Goal: Task Accomplishment & Management: Complete application form

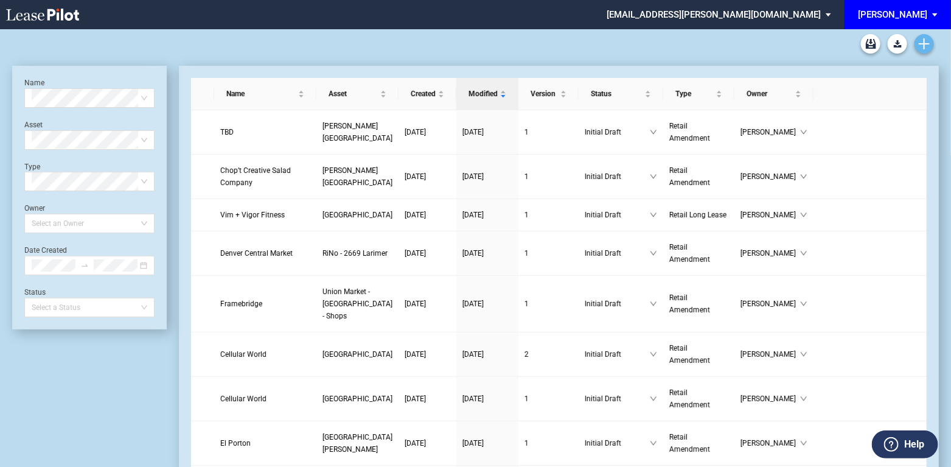
click at [923, 43] on icon "Create new document" at bounding box center [924, 43] width 11 height 11
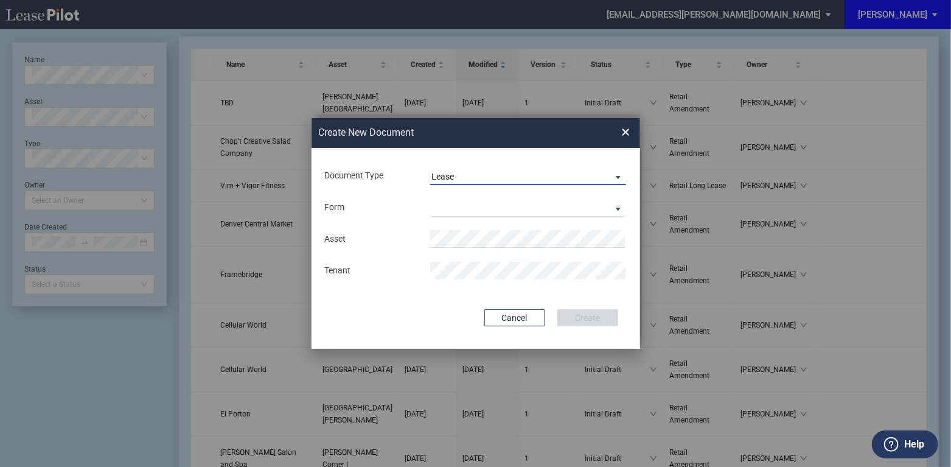
click at [619, 175] on span "Document Type: \aLease\a" at bounding box center [615, 176] width 15 height 12
click at [441, 243] on md-backdrop at bounding box center [475, 247] width 951 height 495
click at [538, 206] on md-select "Retail Long Lease Retail Short Lease" at bounding box center [528, 207] width 196 height 18
click at [619, 175] on md-backdrop at bounding box center [475, 247] width 951 height 495
click at [620, 177] on span "Document Type: \aLease\a" at bounding box center [615, 176] width 15 height 12
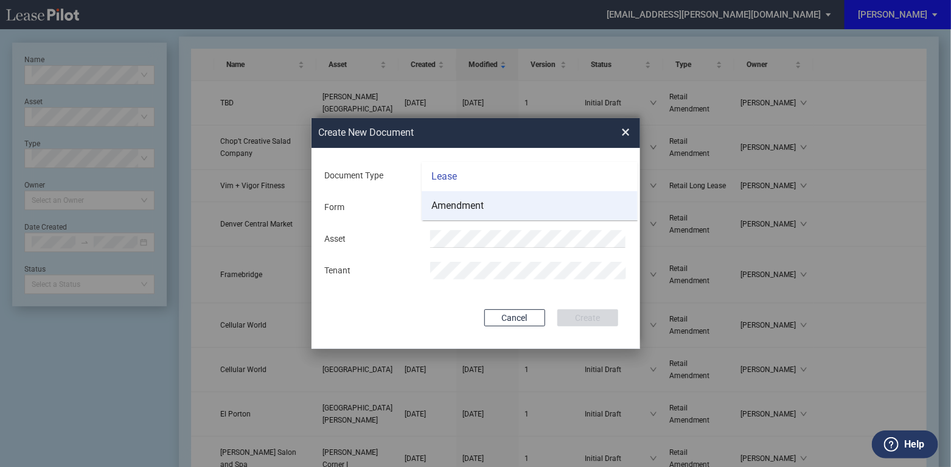
click at [470, 207] on div "Amendment" at bounding box center [457, 205] width 52 height 13
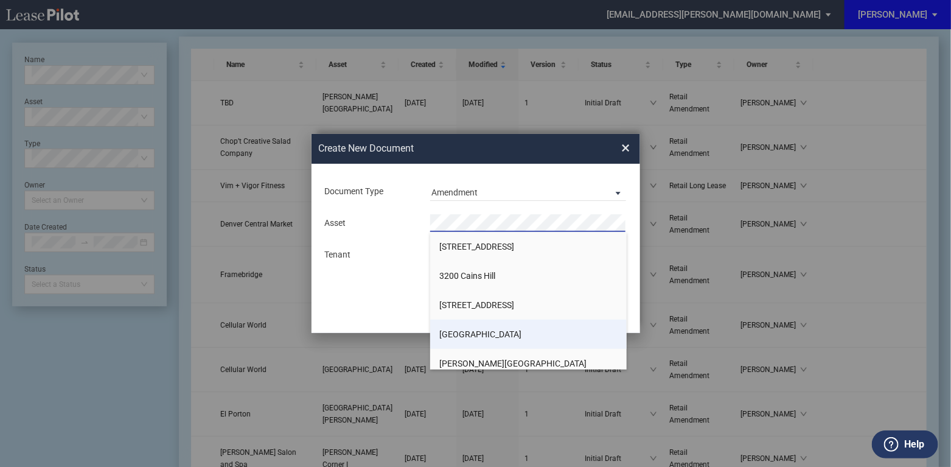
click at [486, 332] on span "[GEOGRAPHIC_DATA]" at bounding box center [480, 334] width 82 height 10
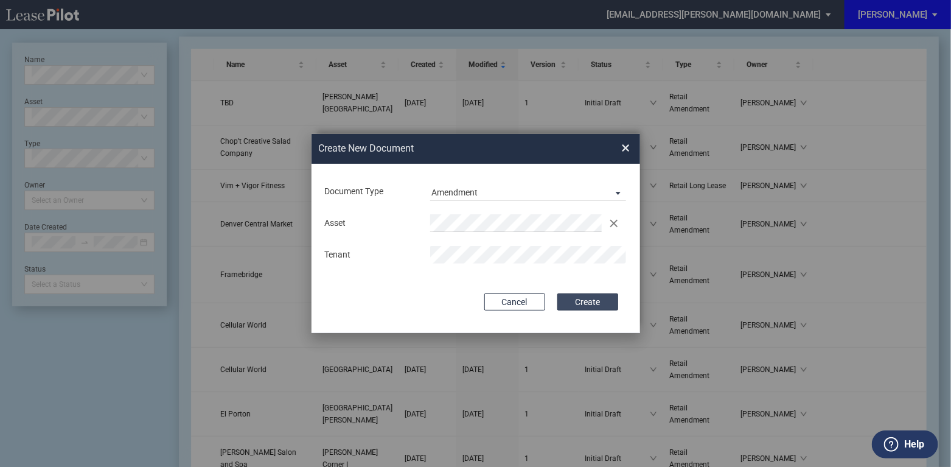
click at [586, 304] on button "Create" at bounding box center [587, 301] width 61 height 17
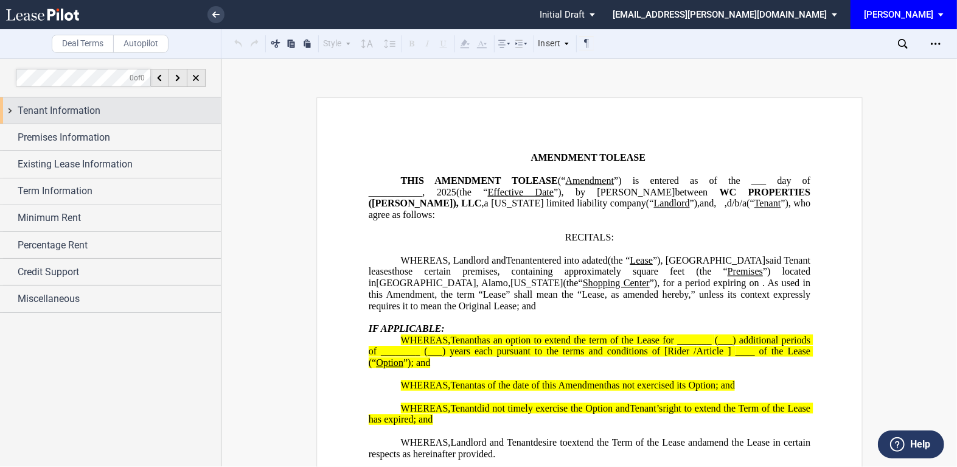
click at [11, 113] on div "Tenant Information" at bounding box center [110, 110] width 221 height 26
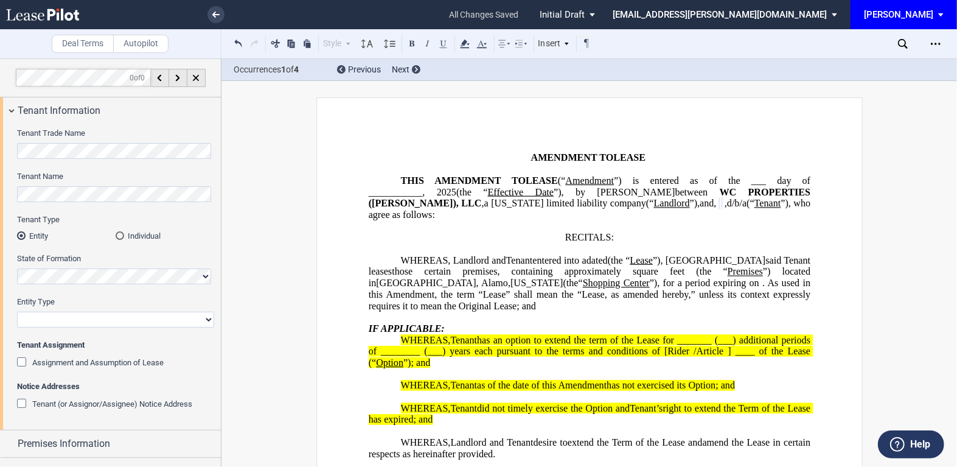
click at [49, 319] on select "Corporation Limited Liability Company General Partnership Limited Partnership O…" at bounding box center [115, 319] width 197 height 16
select select "corporation"
click at [17, 311] on select "Corporation Limited Liability Company General Partnership Limited Partnership O…" at bounding box center [115, 319] width 197 height 16
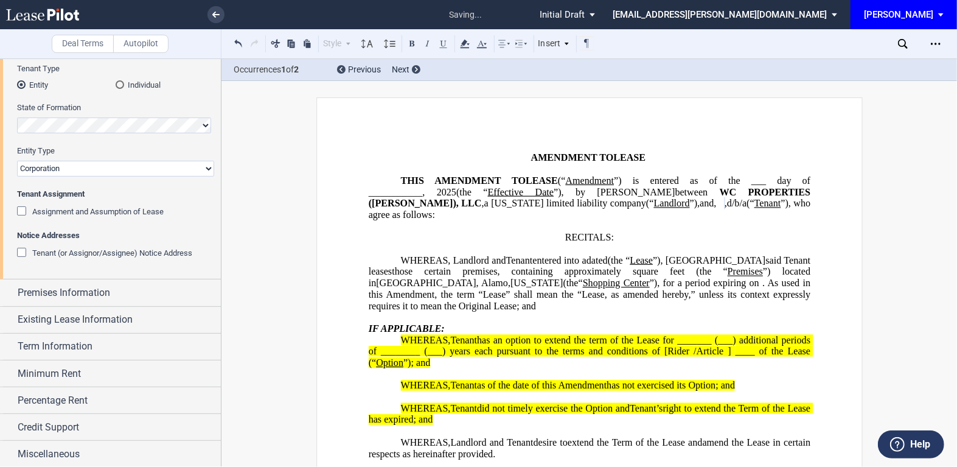
scroll to position [151, 0]
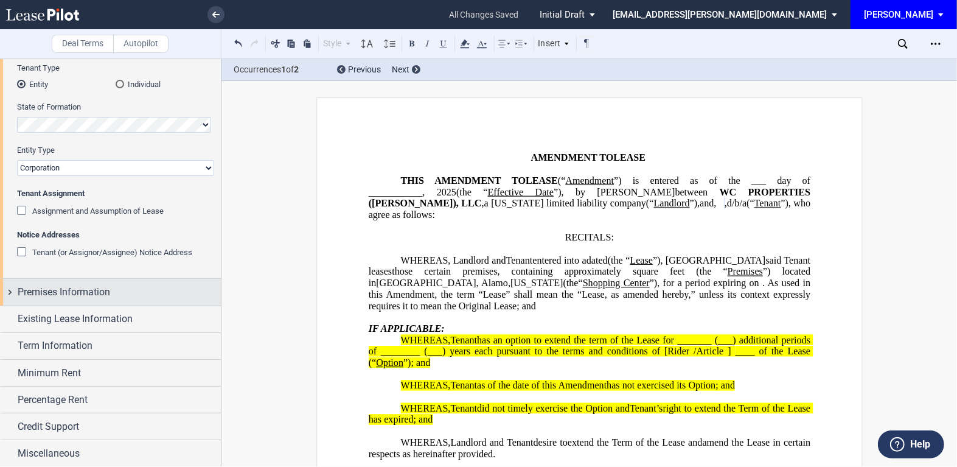
click at [9, 291] on div "Premises Information" at bounding box center [110, 292] width 221 height 26
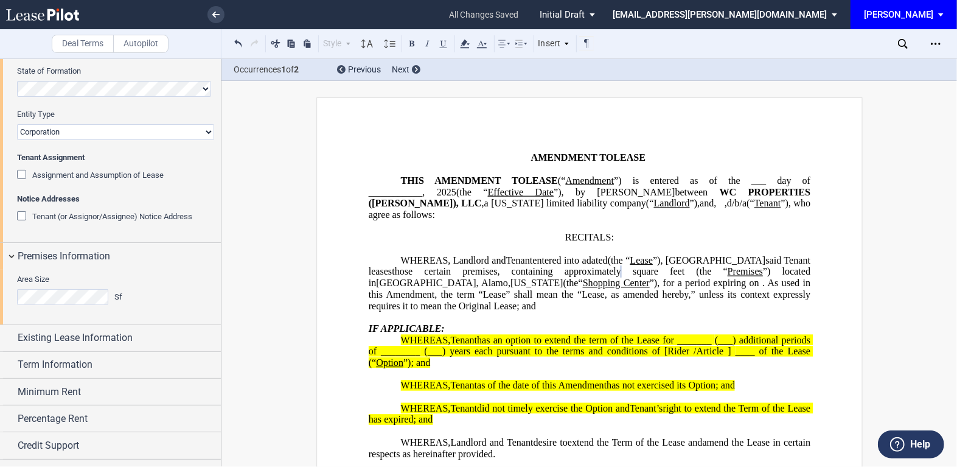
scroll to position [206, 0]
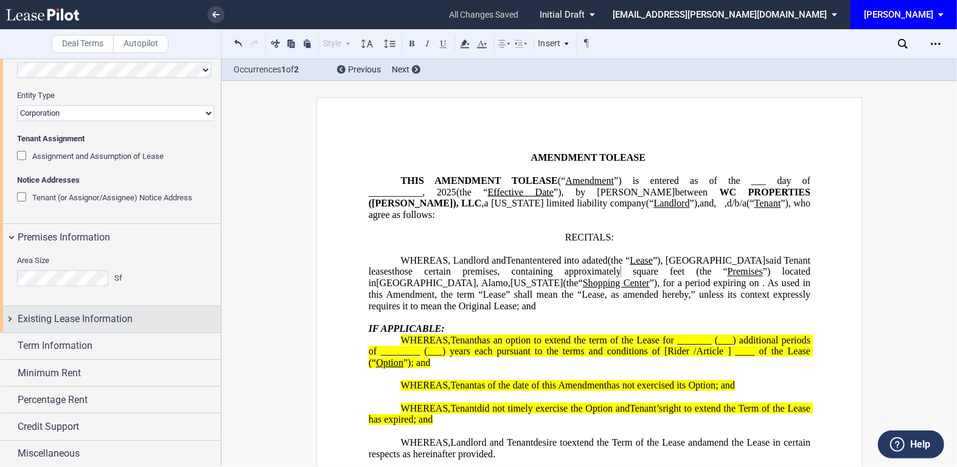
click at [10, 318] on div "Existing Lease Information" at bounding box center [110, 319] width 221 height 26
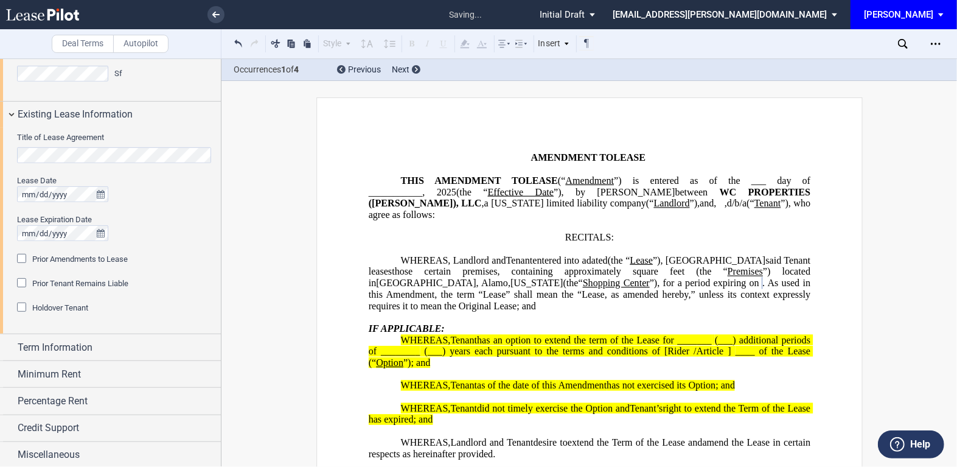
scroll to position [412, 0]
click at [10, 346] on div "Term Information" at bounding box center [110, 345] width 221 height 26
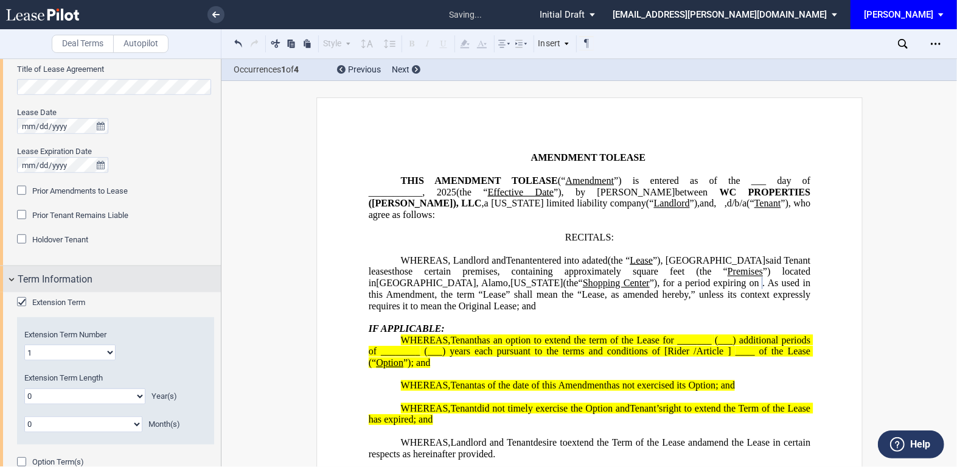
scroll to position [486, 0]
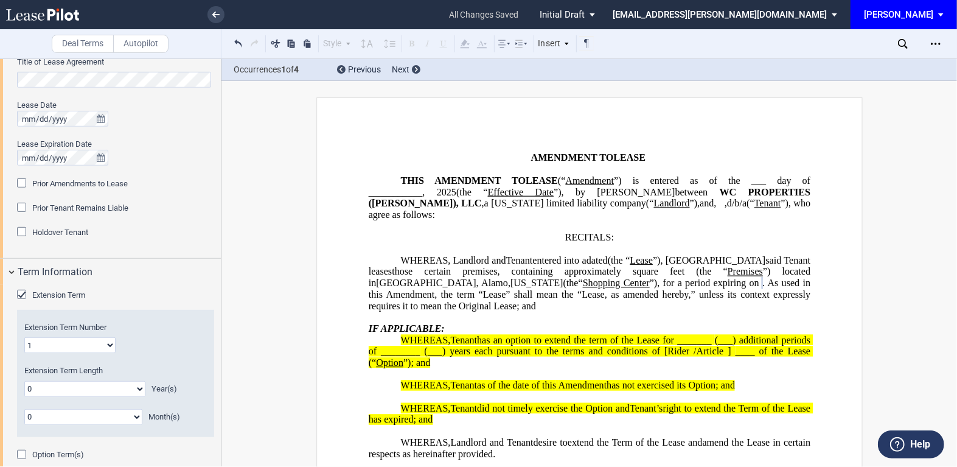
click at [136, 389] on select "0 1 2 3 4 5 6 7 8 9 10 11 12 13 14 15 16 17 18 19 20" at bounding box center [84, 389] width 121 height 16
select select "number:5"
click at [24, 381] on select "0 1 2 3 4 5 6 7 8 9 10 11 12 13 14 15 16 17 18 19 20" at bounding box center [84, 389] width 121 height 16
click at [19, 450] on div "Option Term(s)" at bounding box center [23, 456] width 12 height 12
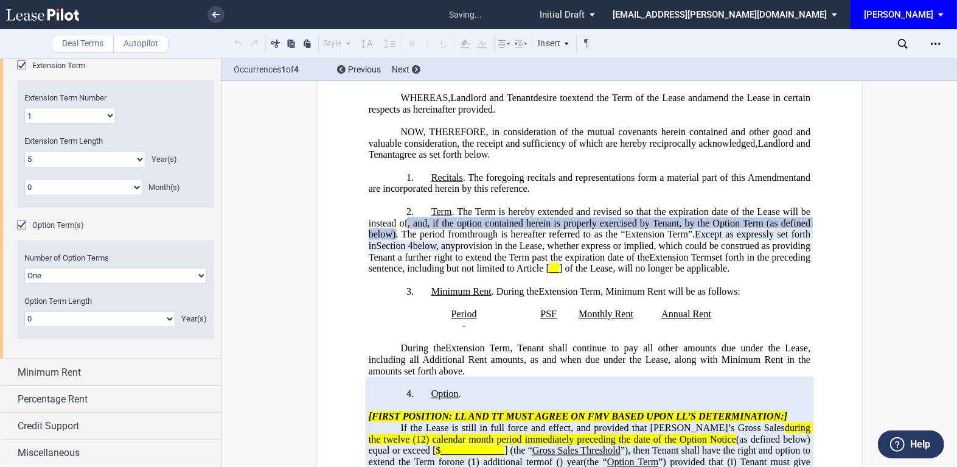
scroll to position [353, 0]
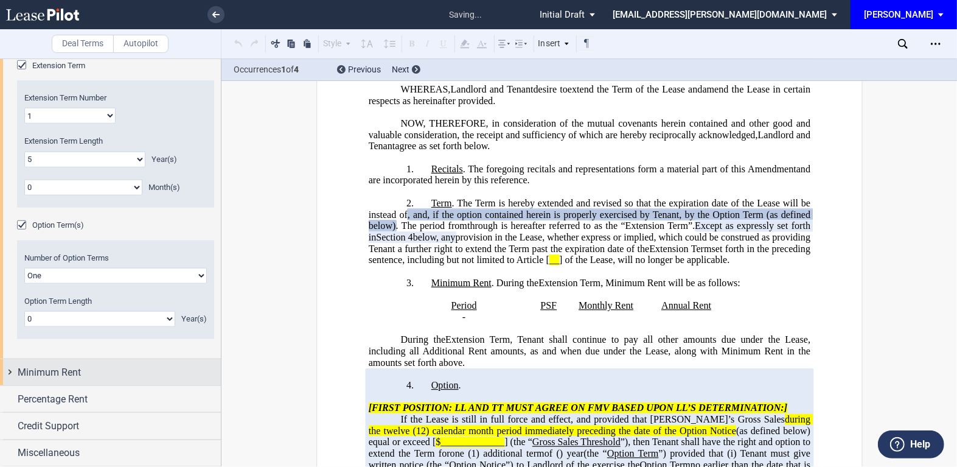
click at [9, 370] on div "Minimum Rent" at bounding box center [110, 372] width 221 height 26
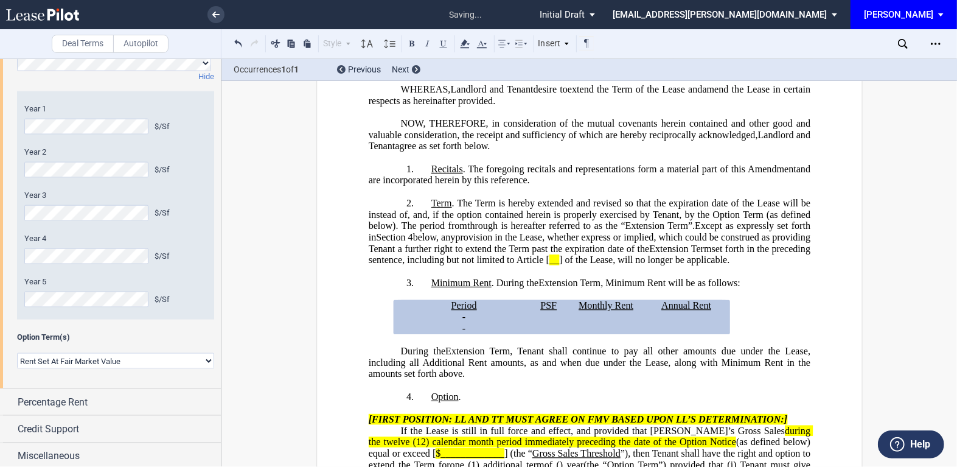
scroll to position [1084, 0]
click at [203, 358] on select "Rent Set At Fair Market Value Rent Specified in Lease" at bounding box center [115, 358] width 197 height 16
click at [17, 350] on select "Rent Set At Fair Market Value Rent Specified in Lease" at bounding box center [115, 358] width 197 height 16
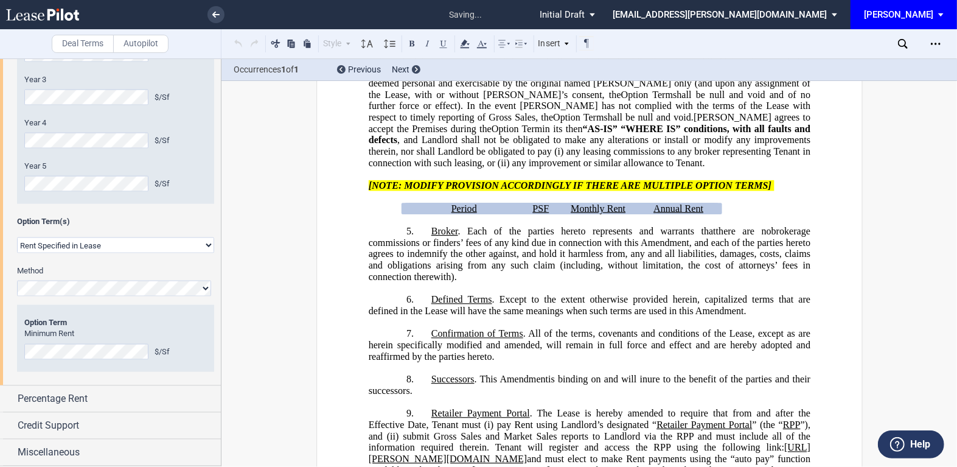
scroll to position [889, 0]
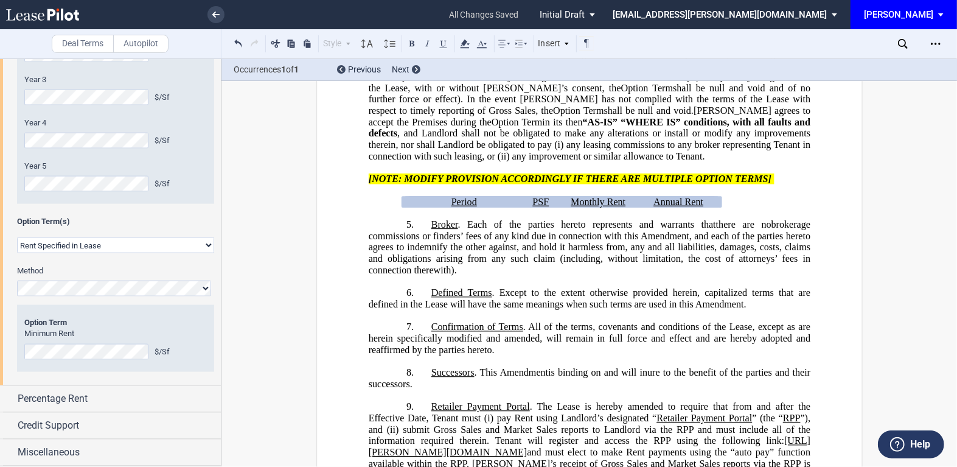
click at [192, 353] on div "$/Sf" at bounding box center [181, 351] width 52 height 11
click at [205, 244] on select "Rent Set At Fair Market Value Rent Specified in Lease" at bounding box center [115, 245] width 197 height 16
click at [185, 358] on div "$/Sf" at bounding box center [115, 352] width 183 height 16
click at [9, 448] on div "Miscellaneous" at bounding box center [110, 452] width 221 height 26
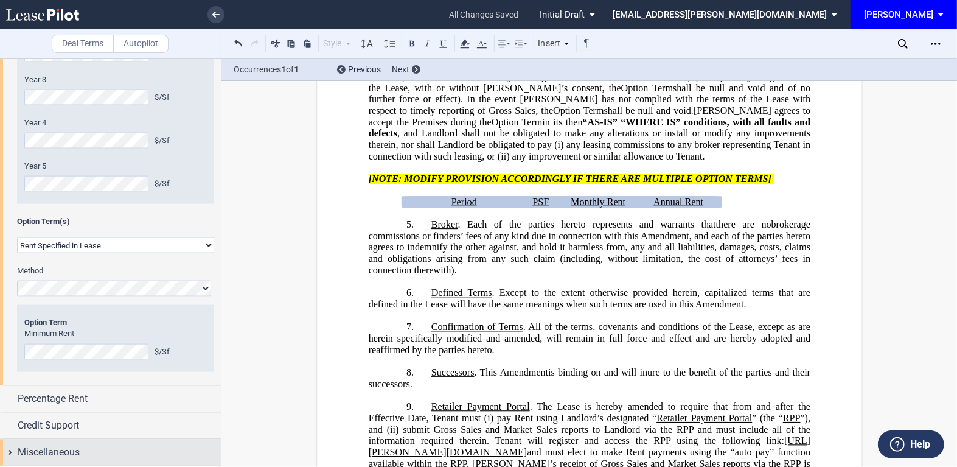
click at [9, 448] on div "Miscellaneous" at bounding box center [110, 452] width 221 height 26
click at [201, 364] on div "Option Term Option Term No. 1 Minimum Rent $/Sf Annual Escalation %" at bounding box center [115, 338] width 197 height 66
click at [209, 245] on select "Rent Set At Fair Market Value Rent Specified in Lease" at bounding box center [115, 245] width 197 height 16
click at [184, 317] on div "Option Term Option Term No. 1 Minimum Rent $/Sf Annual Escalation %" at bounding box center [115, 338] width 197 height 66
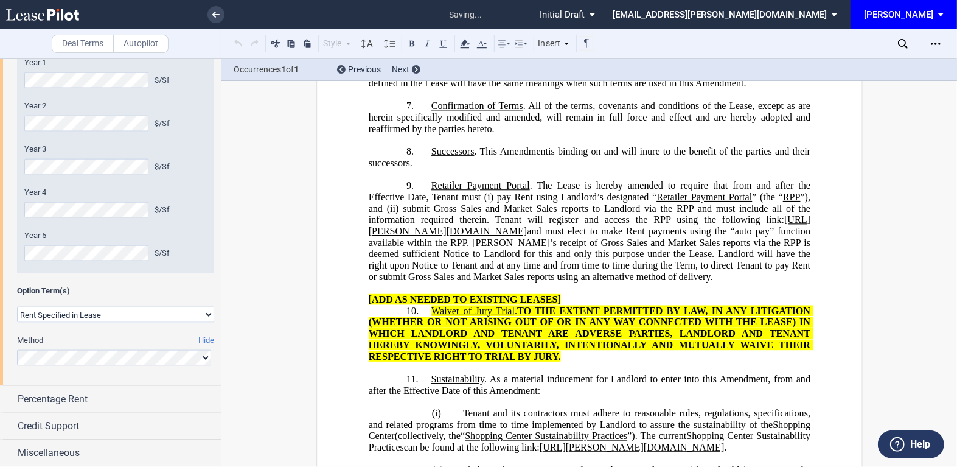
scroll to position [883, 0]
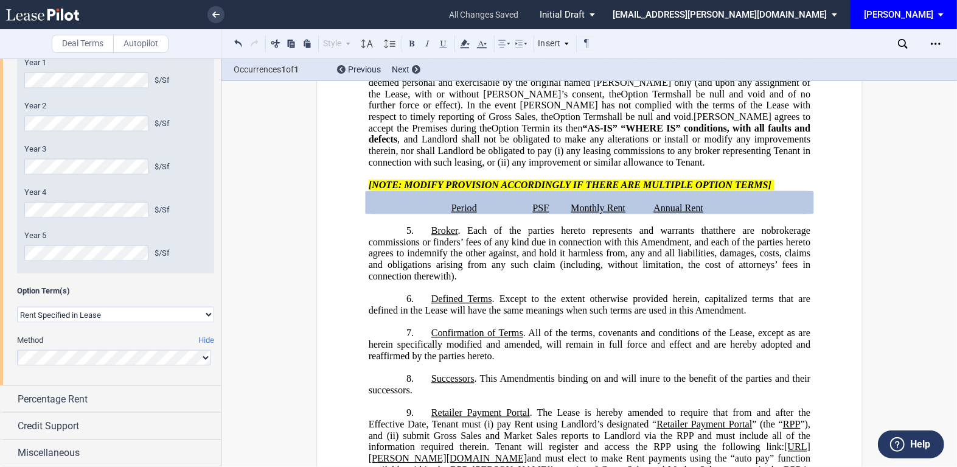
click at [206, 315] on select "Rent Set At Fair Market Value Rent Specified in Lease" at bounding box center [115, 315] width 197 height 16
click at [17, 307] on select "Rent Set At Fair Market Value Rent Specified in Lease" at bounding box center [115, 315] width 197 height 16
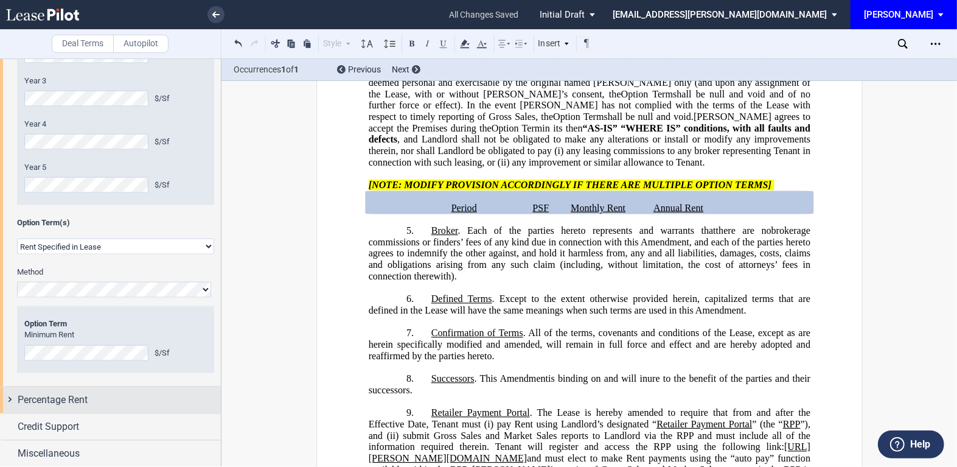
scroll to position [1197, 0]
click at [185, 350] on div "$/Sf" at bounding box center [181, 351] width 52 height 11
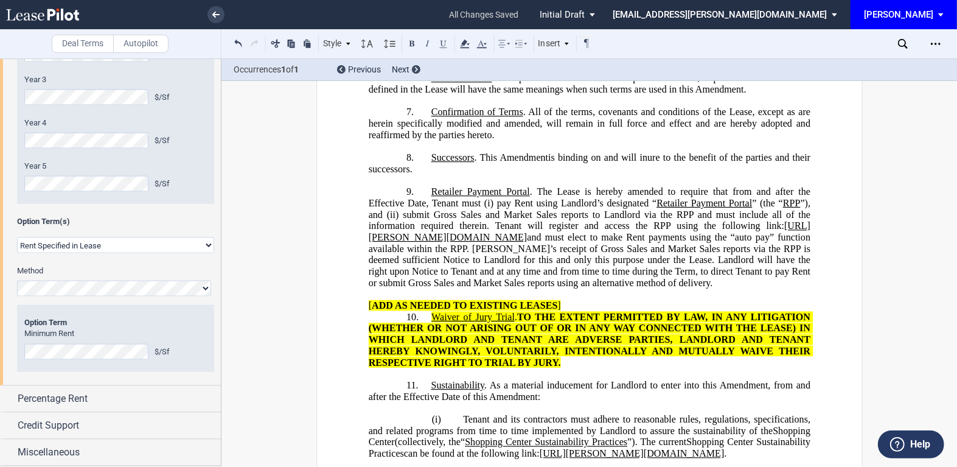
scroll to position [1178, 0]
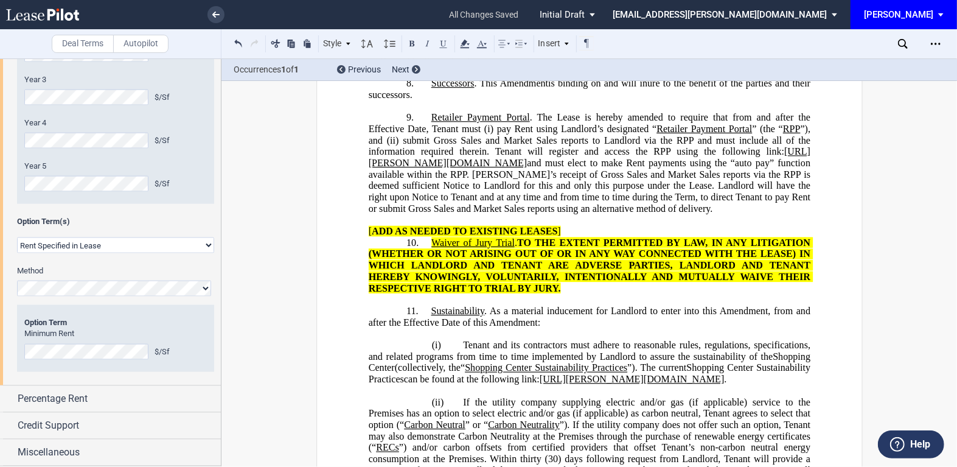
click at [180, 352] on div "$/Sf" at bounding box center [181, 351] width 52 height 11
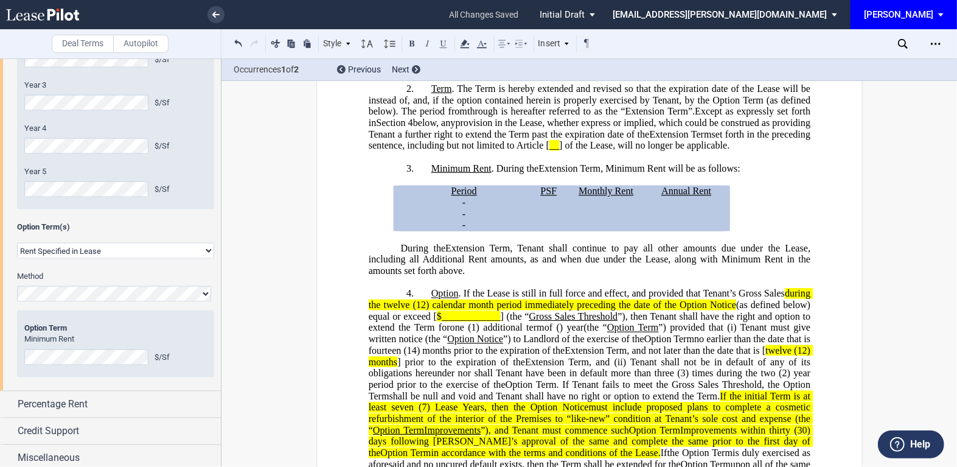
scroll to position [1197, 0]
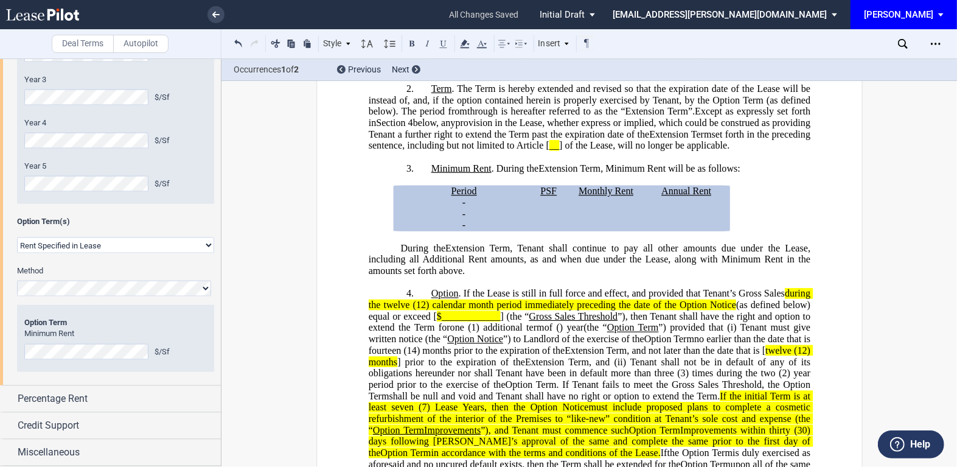
click at [113, 246] on select "Rent Set At Fair Market Value Rent Specified in Lease" at bounding box center [115, 245] width 197 height 16
click at [17, 253] on select "Rent Set At Fair Market Value Rent Specified in Lease" at bounding box center [115, 245] width 197 height 16
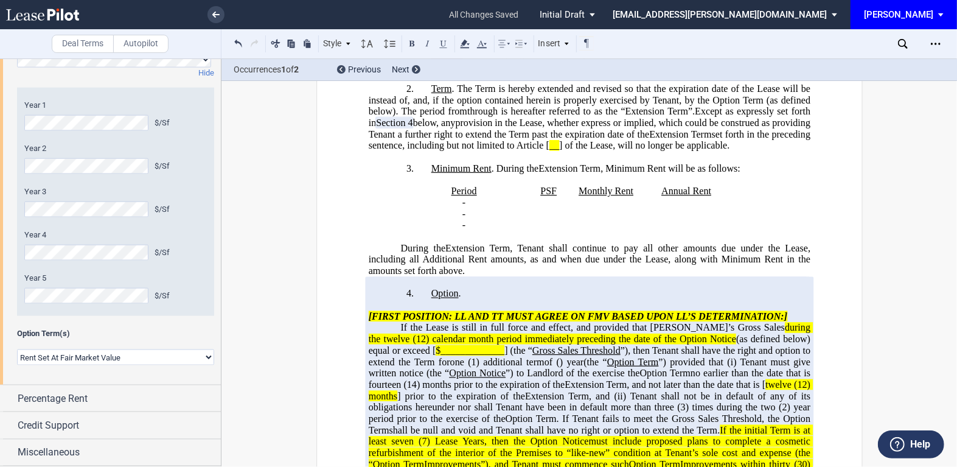
scroll to position [1084, 0]
click at [129, 356] on select "Rent Set At Fair Market Value Rent Specified in Lease" at bounding box center [115, 358] width 197 height 16
select select "fixed"
click at [17, 350] on select "Rent Set At Fair Market Value Rent Specified in Lease" at bounding box center [115, 358] width 197 height 16
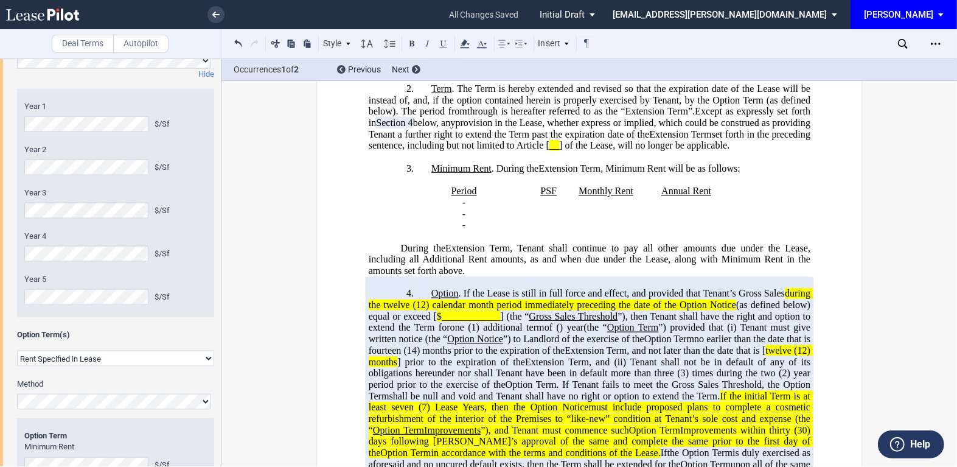
scroll to position [1197, 0]
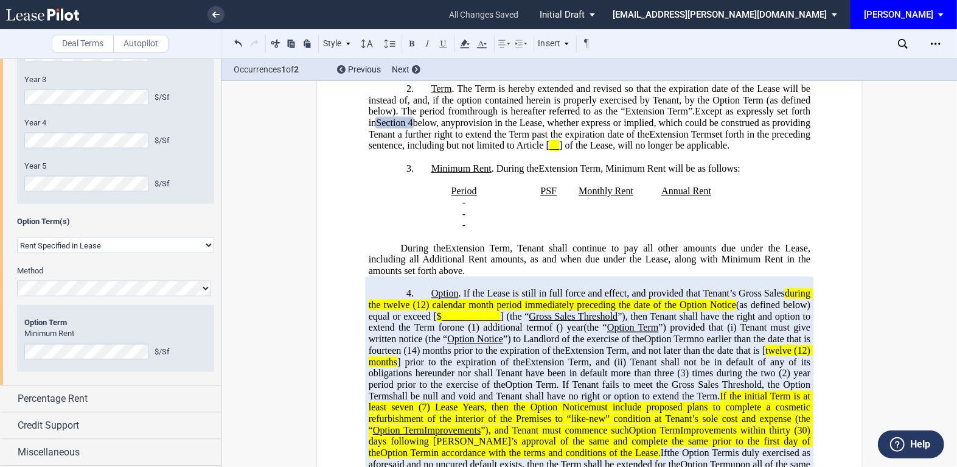
click at [13, 356] on div "Extension Term Method Hide Year 1 $/Sf Year 2 $/Sf Year 3 $/Sf Year 4 $/Sf Year…" at bounding box center [110, 143] width 221 height 481
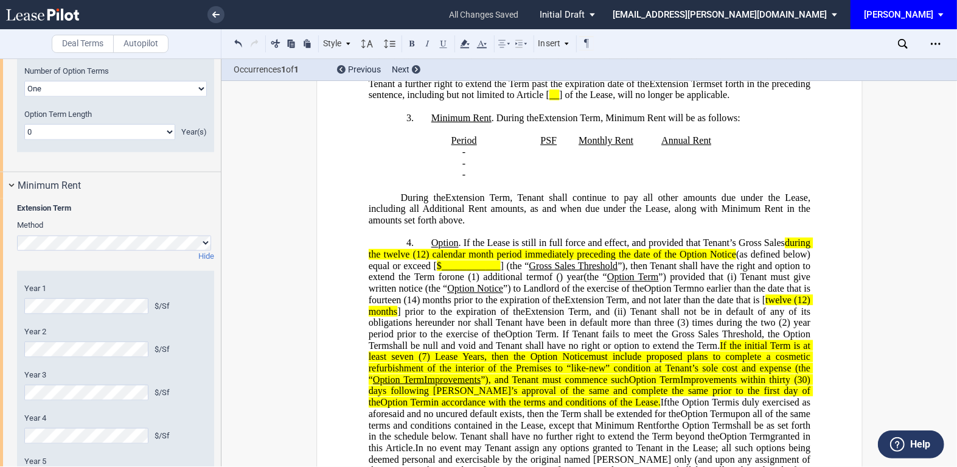
scroll to position [384, 0]
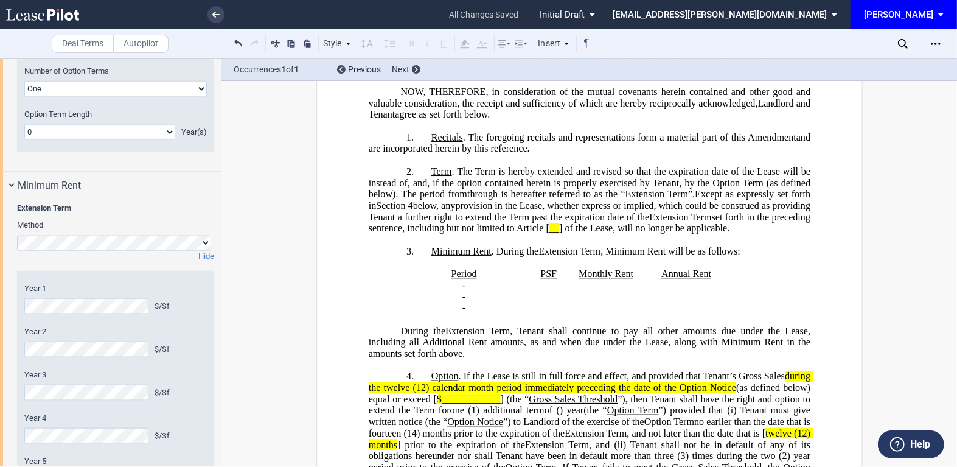
click at [19, 307] on div "Year 1 $/Sf Year 2 $/Sf Year 3 $/Sf Year 4 $/Sf Year 5 $/Sf Minimum Rent $/Sf A…" at bounding box center [115, 385] width 197 height 228
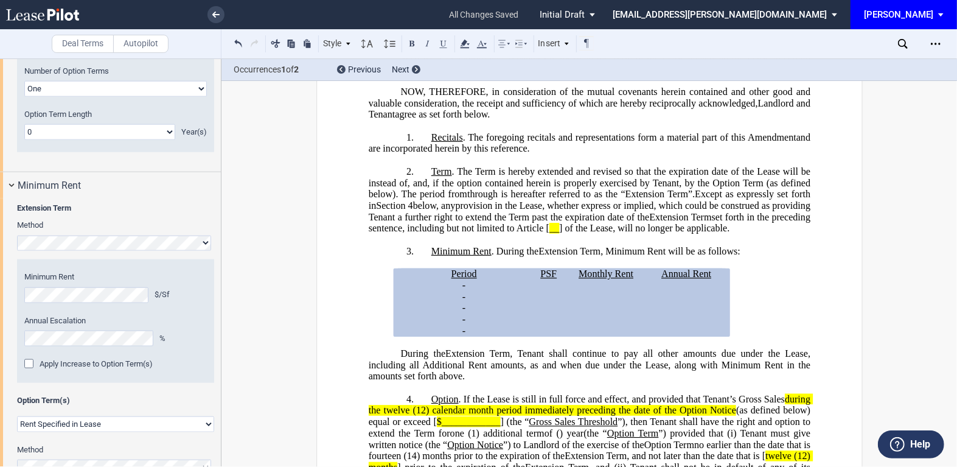
click at [179, 356] on div "Year 1 $/Sf Year 2 $/Sf Year 3 $/Sf Year 4 $/Sf Year 5 $/Sf Minimum Rent $/Sf A…" at bounding box center [115, 320] width 183 height 99
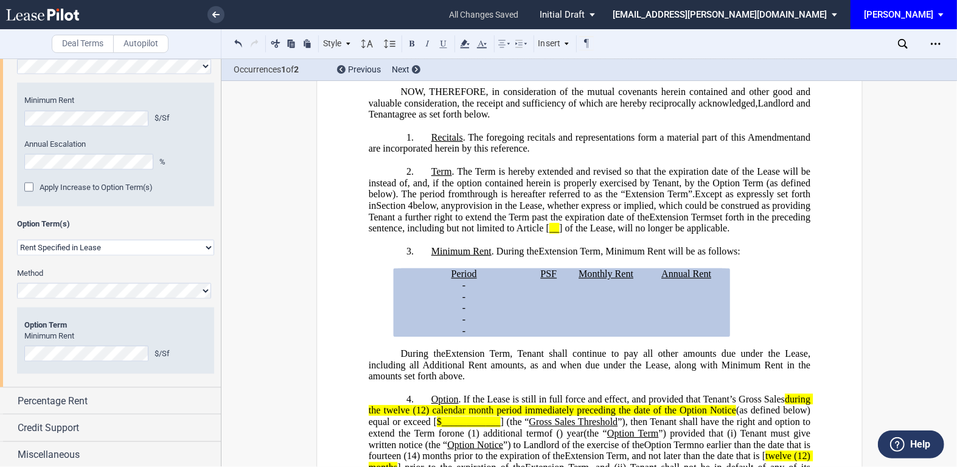
scroll to position [1080, 0]
click at [939, 41] on icon "Open Lease options menu" at bounding box center [936, 44] width 10 height 10
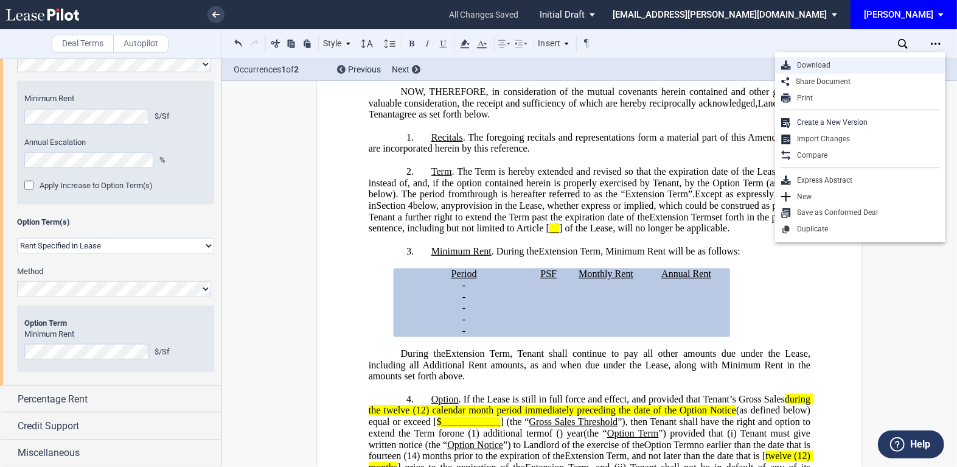
click at [815, 61] on div "Download" at bounding box center [865, 65] width 148 height 10
